Goal: Information Seeking & Learning: Learn about a topic

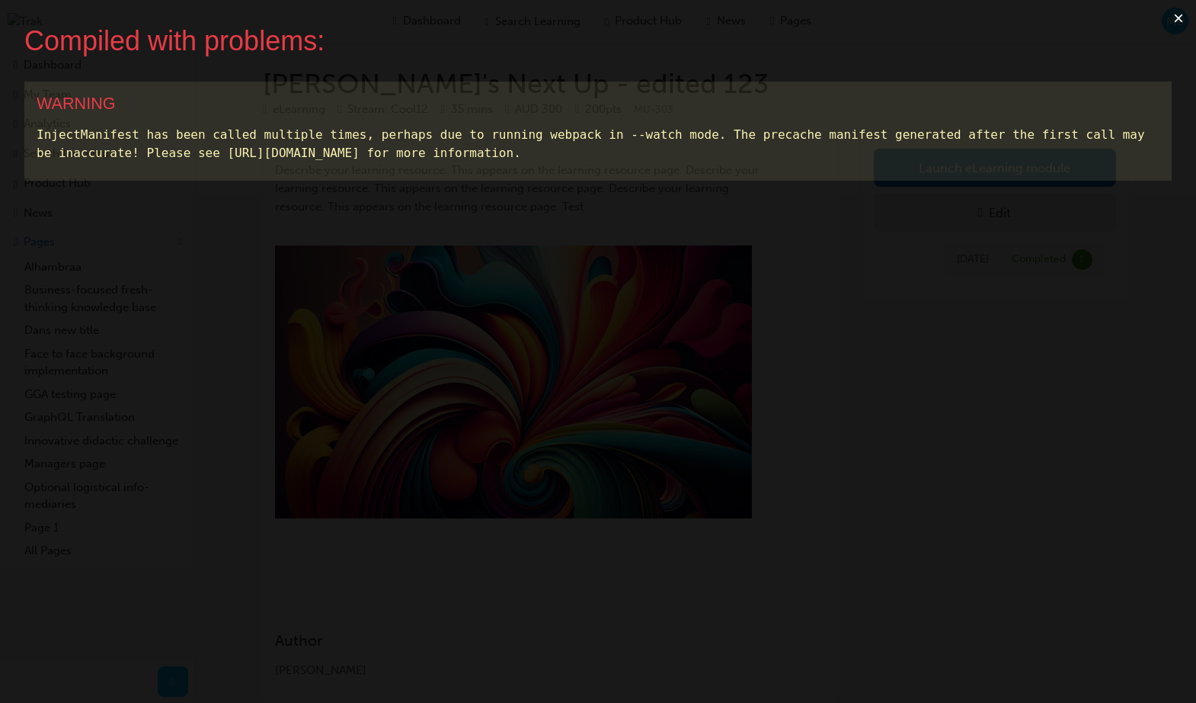
click at [1179, 16] on button "×" at bounding box center [1178, 18] width 35 height 37
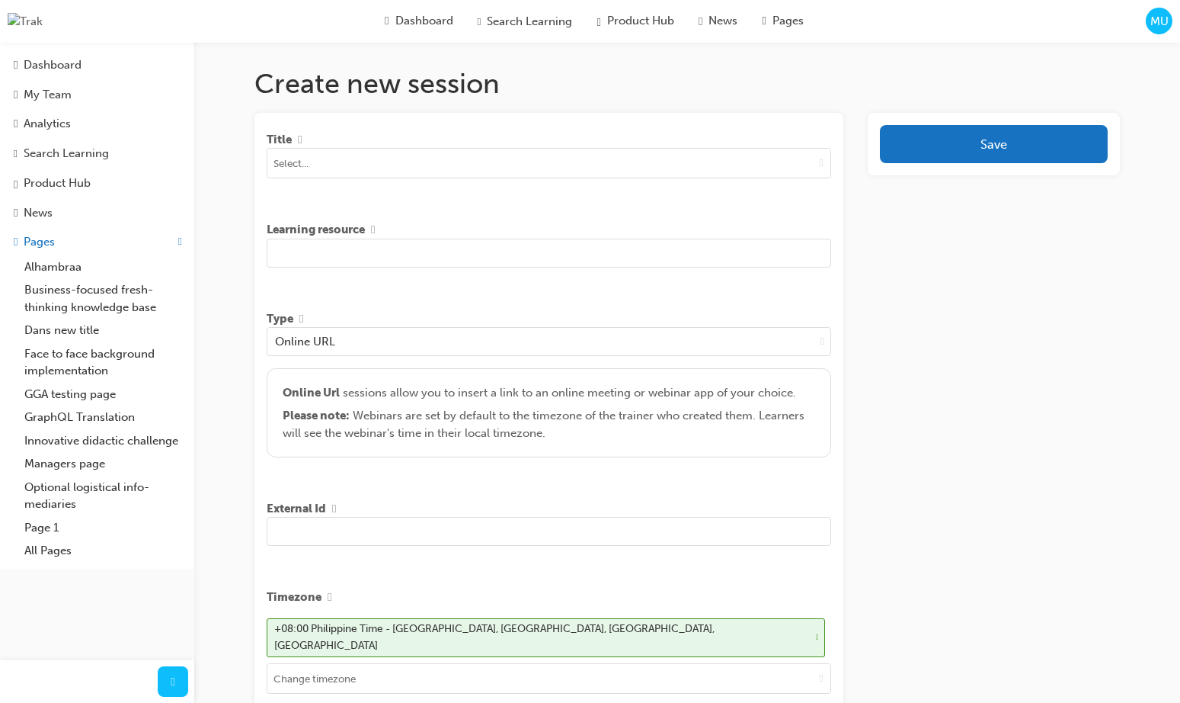
click at [99, 156] on div "Search Learning" at bounding box center [66, 154] width 85 height 18
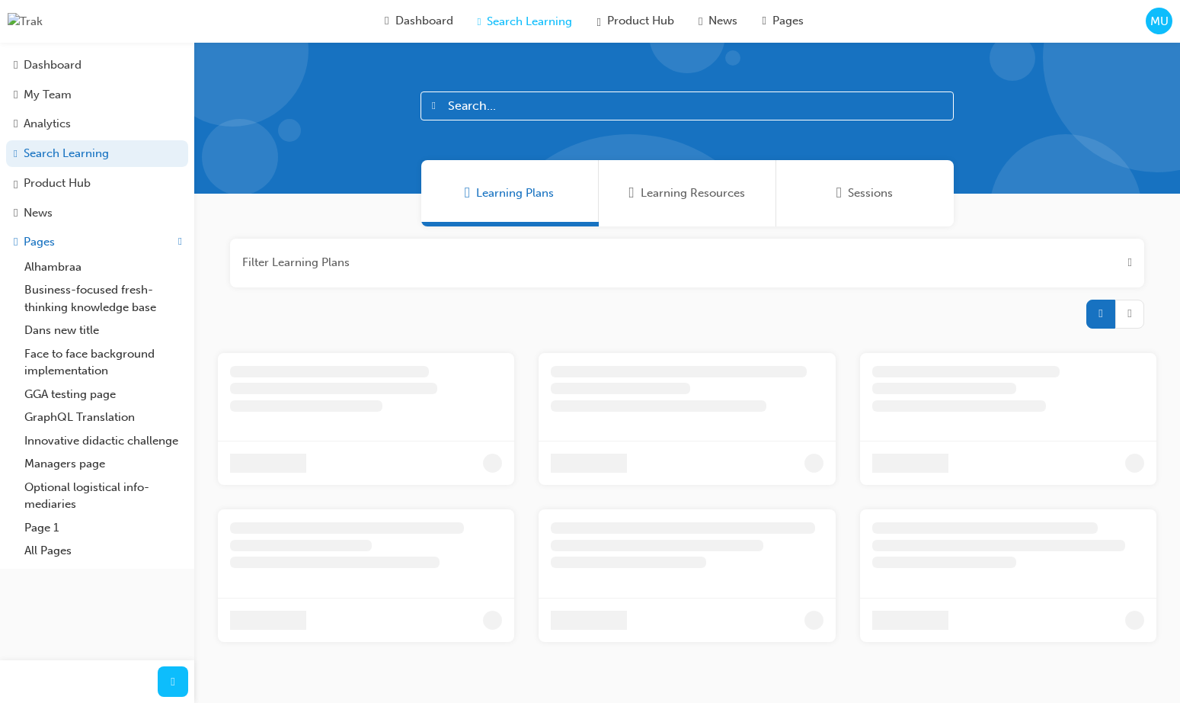
click at [1170, 25] on div "MU" at bounding box center [1159, 21] width 27 height 27
